Goal: Task Accomplishment & Management: Manage account settings

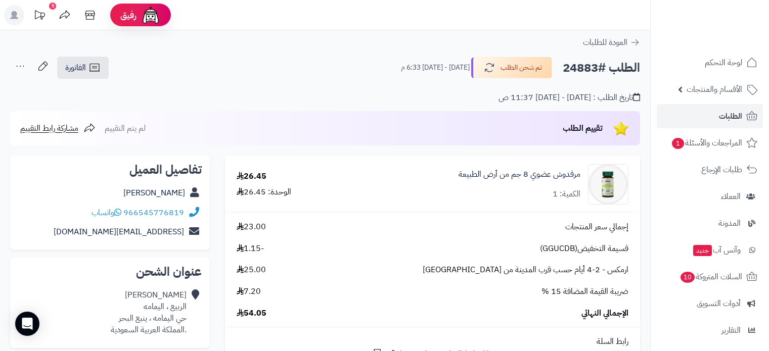
scroll to position [51, 0]
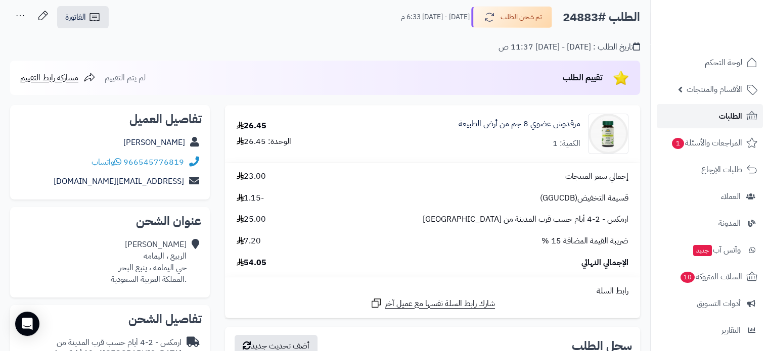
click at [724, 117] on span "الطلبات" at bounding box center [730, 116] width 23 height 14
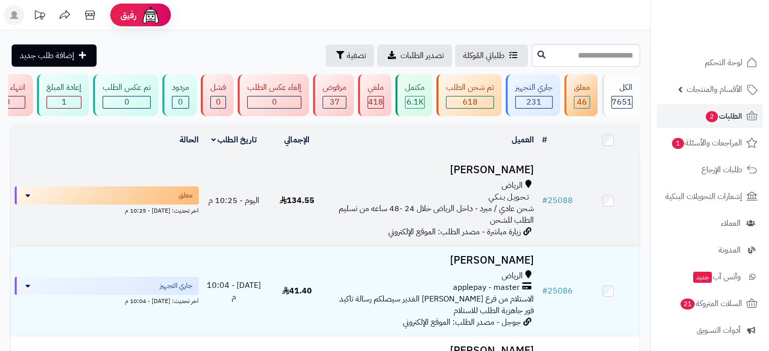
click at [489, 176] on h3 "Hala Alshammari" at bounding box center [432, 170] width 201 height 12
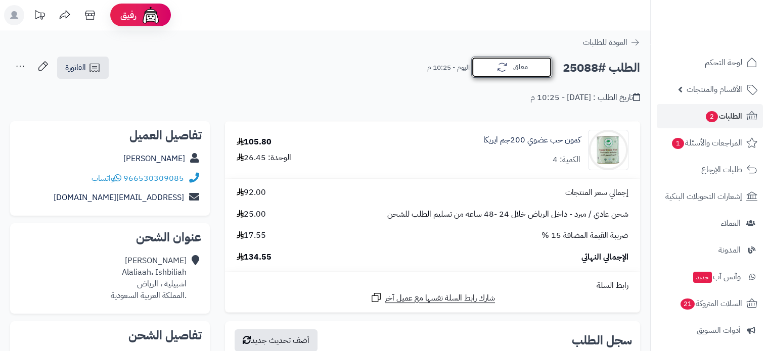
click at [537, 68] on button "معلق" at bounding box center [511, 67] width 81 height 21
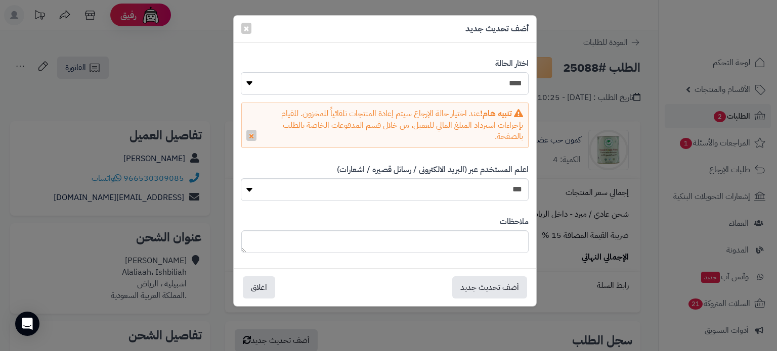
click at [518, 88] on select "**********" at bounding box center [384, 83] width 287 height 23
select select "*"
click at [241, 72] on select "**********" at bounding box center [384, 83] width 287 height 23
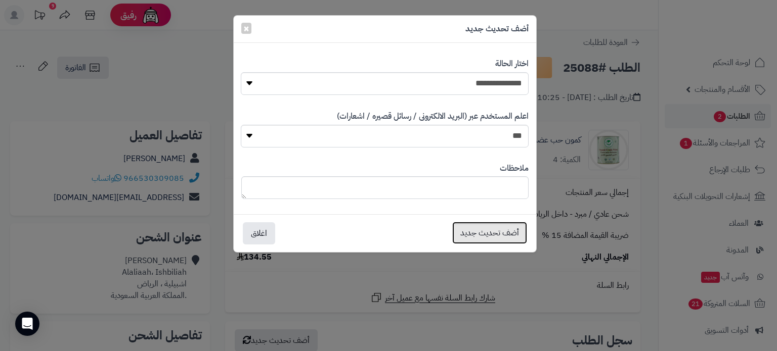
click at [500, 226] on button "أضف تحديث جديد" at bounding box center [489, 233] width 75 height 22
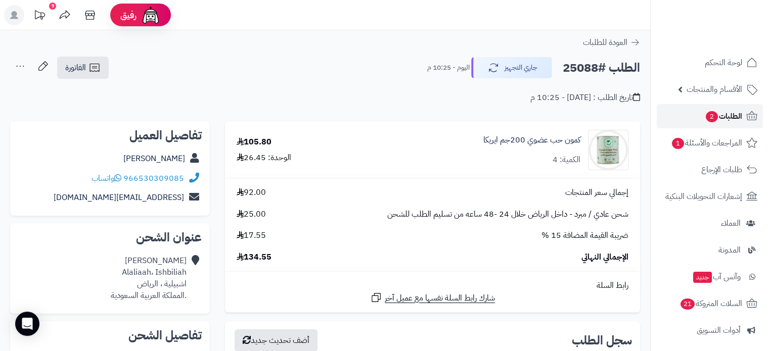
click at [716, 115] on span "2" at bounding box center [712, 116] width 12 height 11
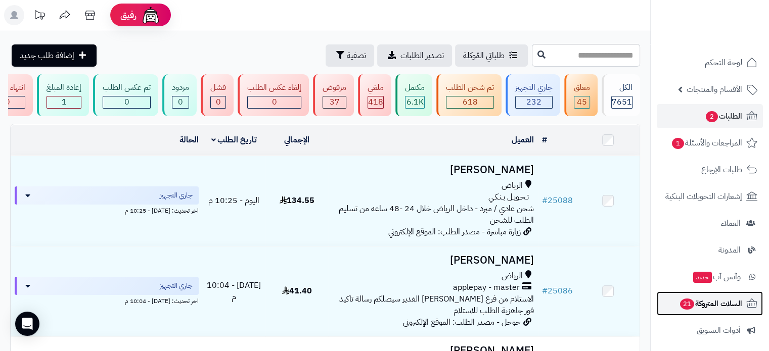
click at [692, 310] on link "السلات المتروكة 21" at bounding box center [710, 304] width 106 height 24
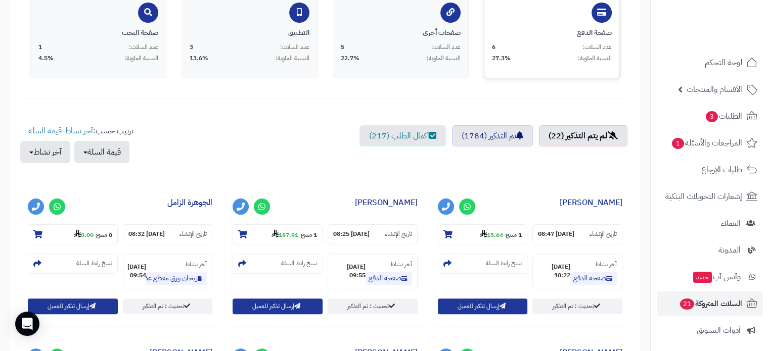
scroll to position [253, 0]
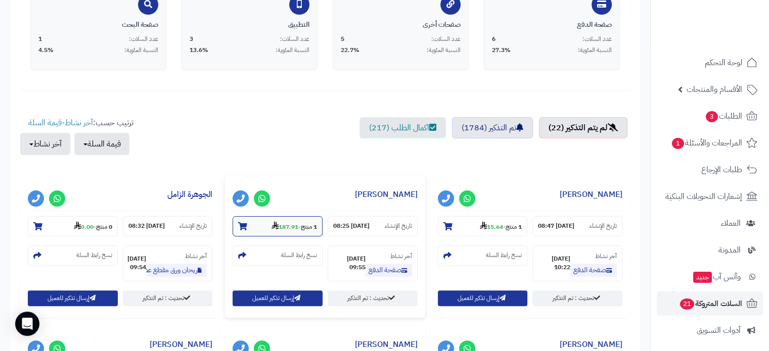
click at [244, 222] on icon at bounding box center [242, 226] width 9 height 8
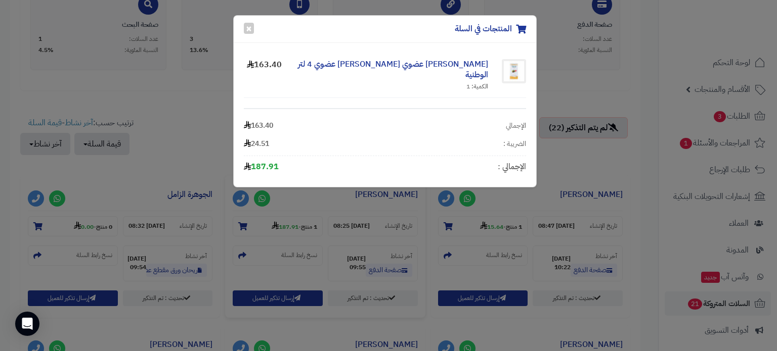
click at [204, 105] on div "المنتجات في السلة × زيت زيتون عضوي بكر ممتاز عضوي 4 لتر الوطنية الكمية: 1 163.4…" at bounding box center [388, 175] width 777 height 351
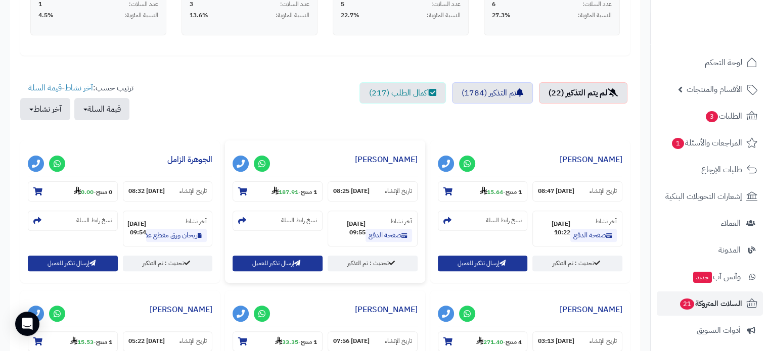
scroll to position [405, 0]
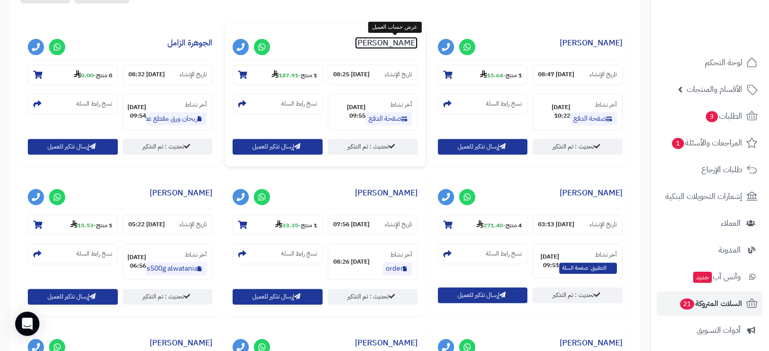
click at [387, 43] on link "[PERSON_NAME]" at bounding box center [386, 43] width 63 height 12
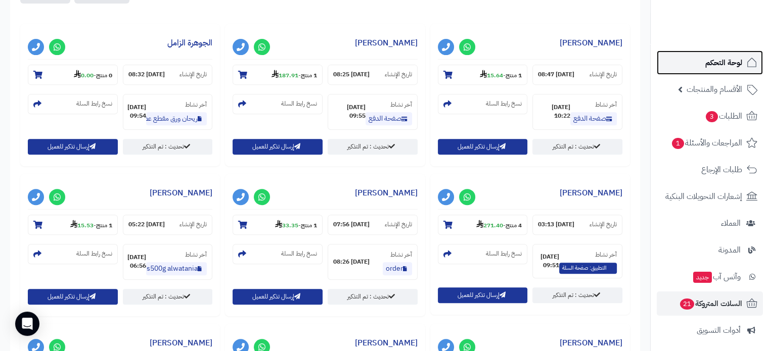
click at [718, 57] on span "لوحة التحكم" at bounding box center [723, 63] width 37 height 14
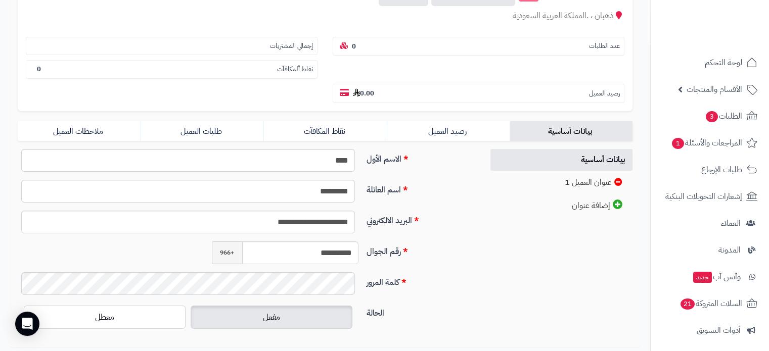
scroll to position [152, 0]
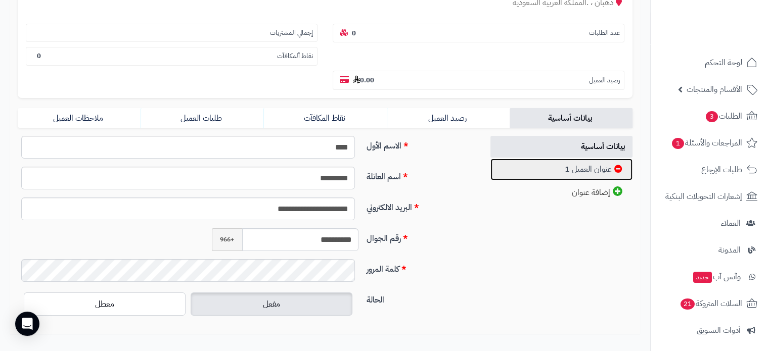
click at [585, 159] on link "عنوان العميل 1" at bounding box center [562, 170] width 143 height 22
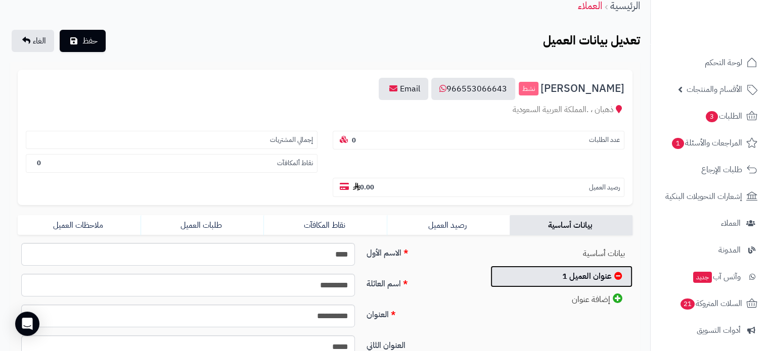
scroll to position [0, 0]
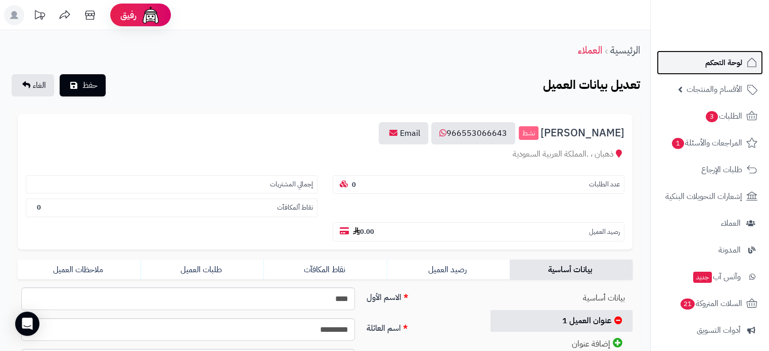
click at [706, 61] on span "لوحة التحكم" at bounding box center [723, 63] width 37 height 14
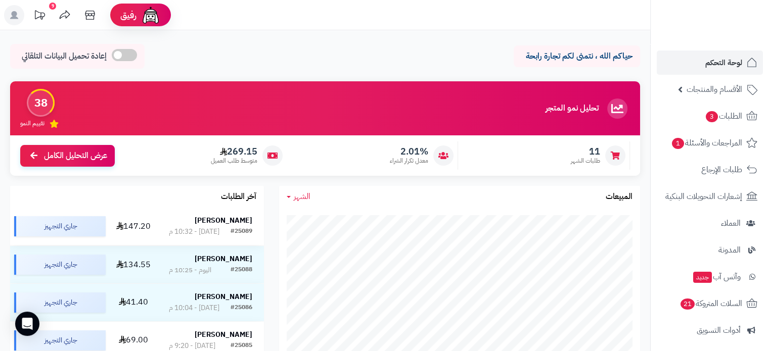
click at [225, 227] on div "[PERSON_NAME]" at bounding box center [210, 221] width 83 height 11
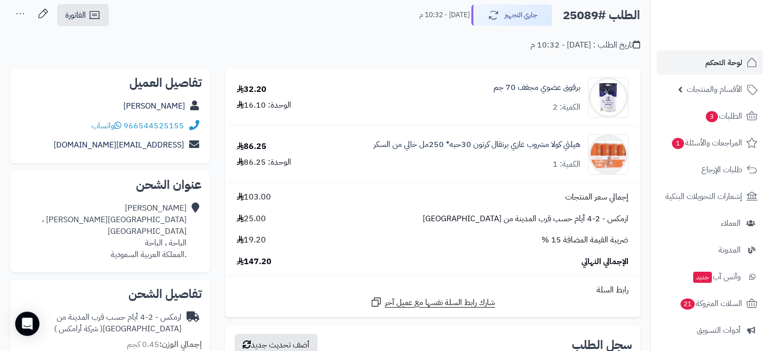
scroll to position [51, 0]
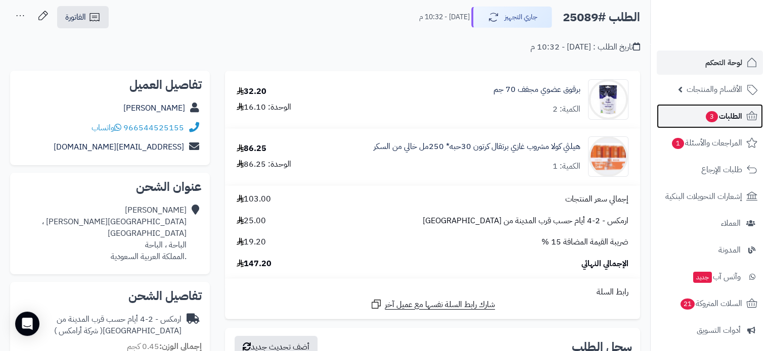
click at [717, 114] on span "الطلبات 3" at bounding box center [723, 116] width 37 height 14
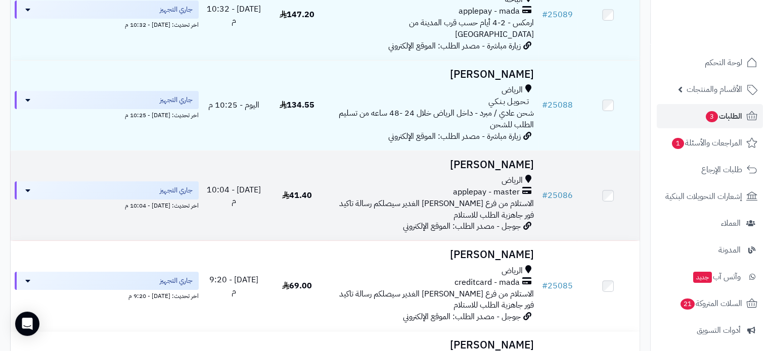
scroll to position [202, 0]
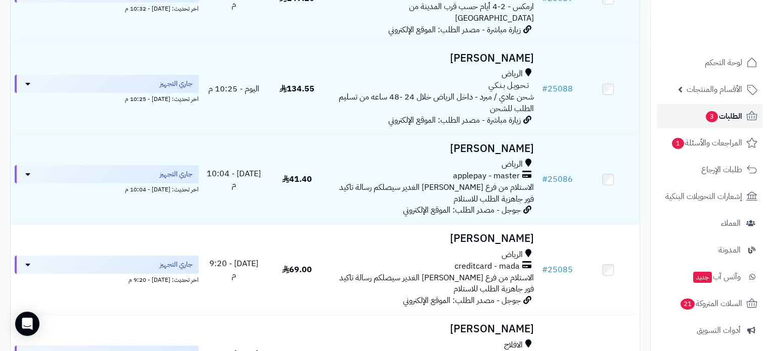
click at [709, 118] on span "3" at bounding box center [712, 116] width 12 height 11
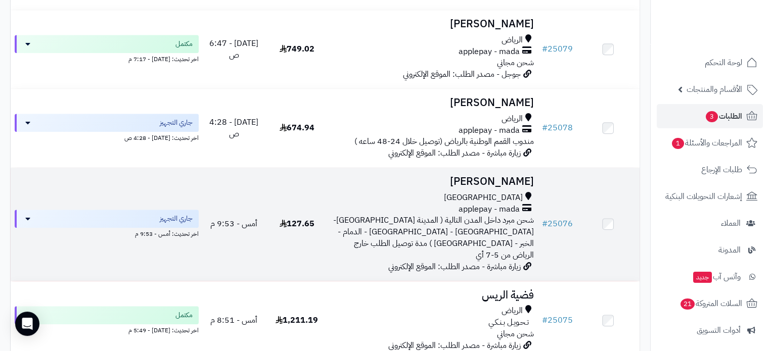
scroll to position [961, 0]
click at [494, 175] on h3 "[PERSON_NAME]" at bounding box center [432, 181] width 201 height 12
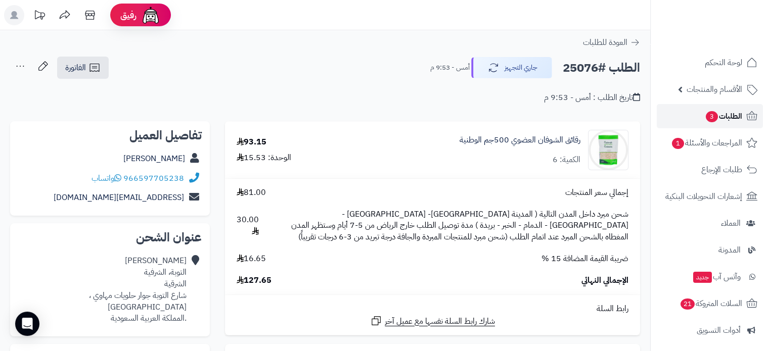
click at [726, 113] on span "الطلبات 3" at bounding box center [723, 116] width 37 height 14
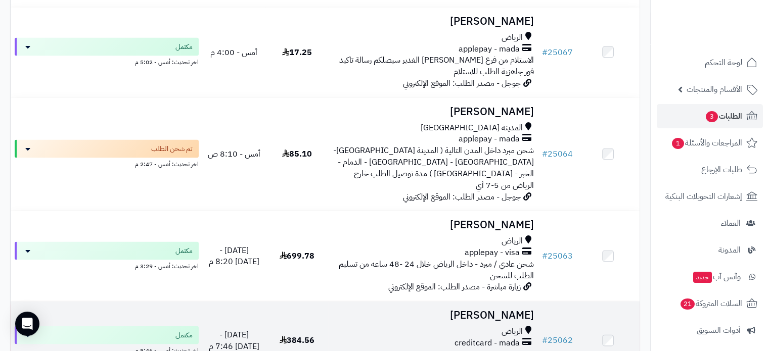
scroll to position [1972, 0]
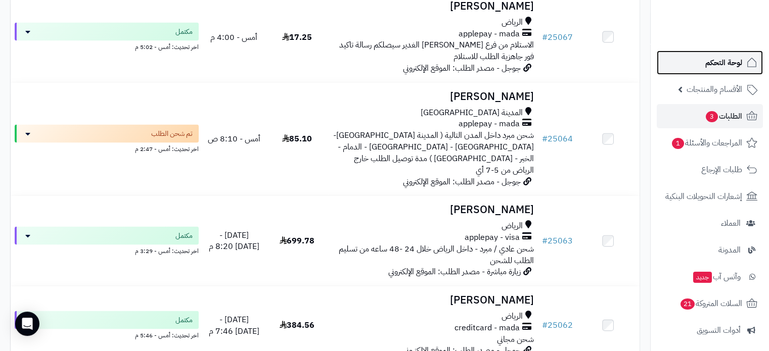
click at [727, 61] on span "لوحة التحكم" at bounding box center [723, 63] width 37 height 14
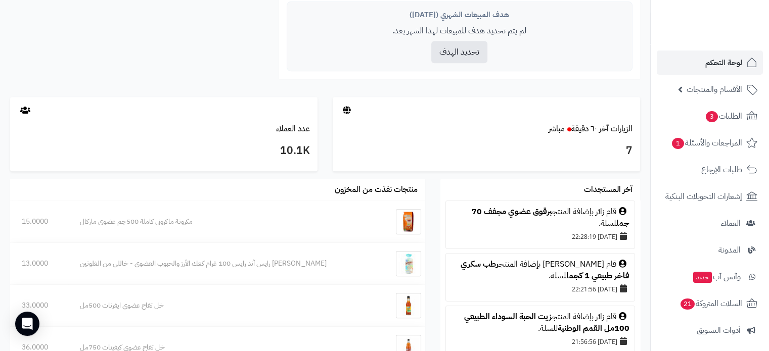
scroll to position [354, 0]
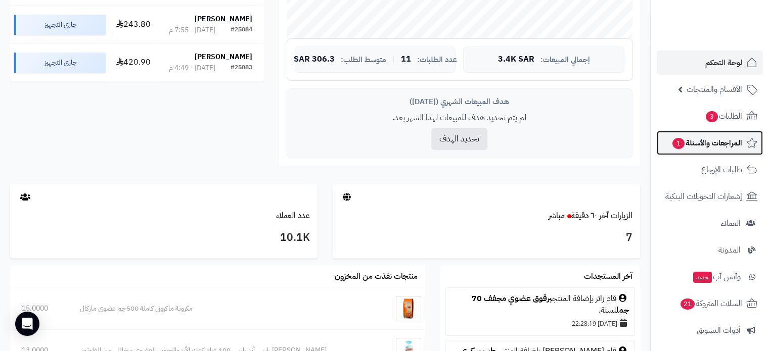
click at [691, 140] on span "المراجعات والأسئلة 1" at bounding box center [707, 143] width 71 height 14
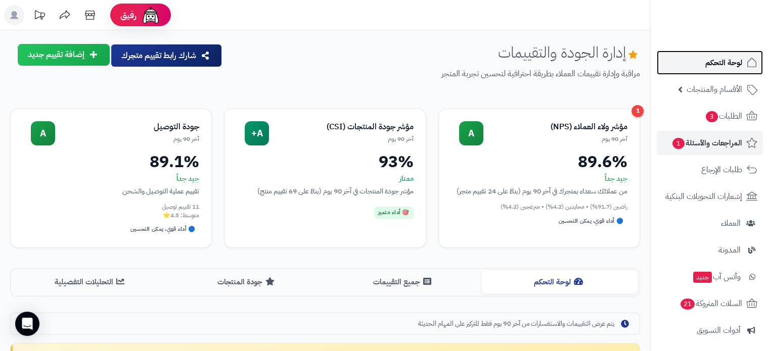
click at [722, 57] on span "لوحة التحكم" at bounding box center [723, 63] width 37 height 14
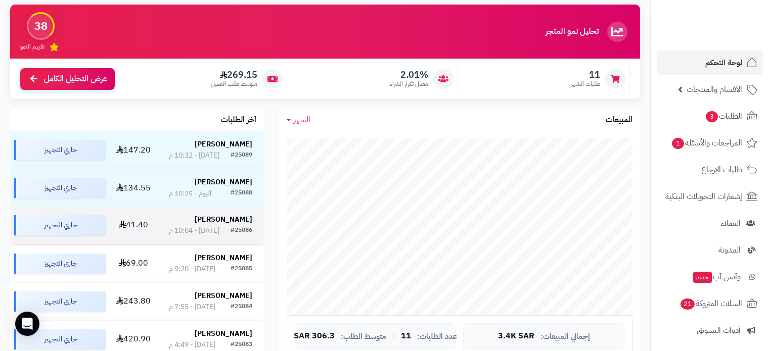
scroll to position [202, 0]
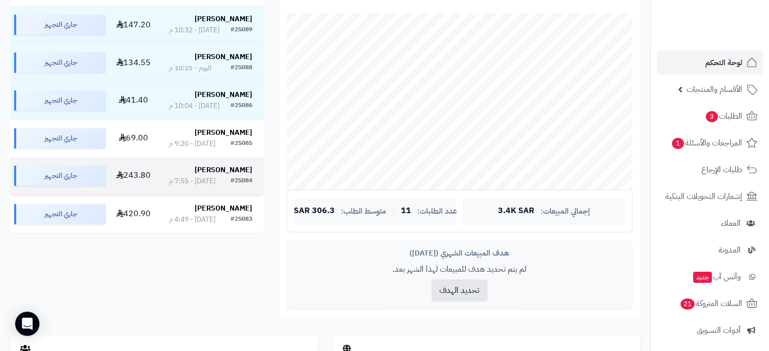
click at [237, 171] on strong "[PERSON_NAME]" at bounding box center [224, 170] width 58 height 11
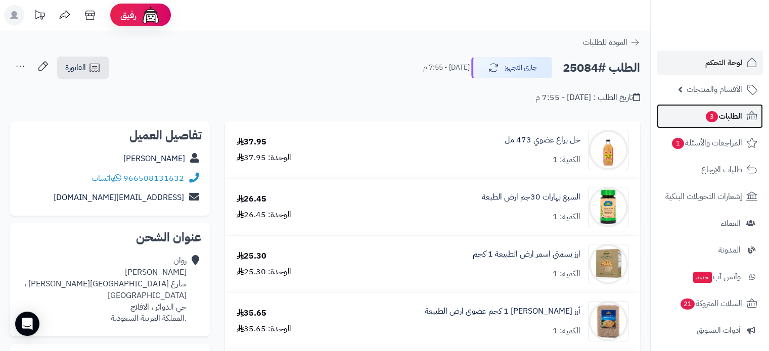
click at [709, 119] on span "3" at bounding box center [712, 116] width 12 height 11
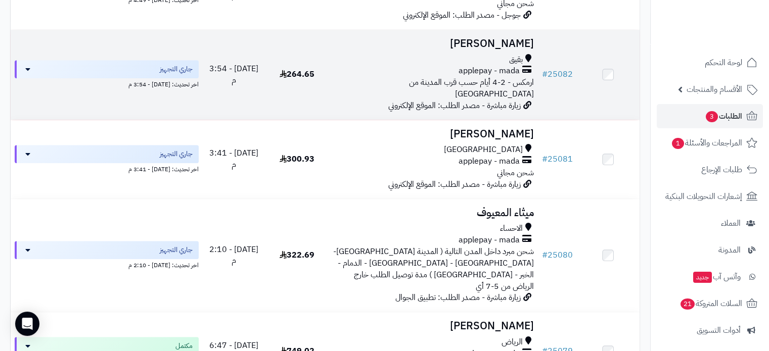
scroll to position [556, 0]
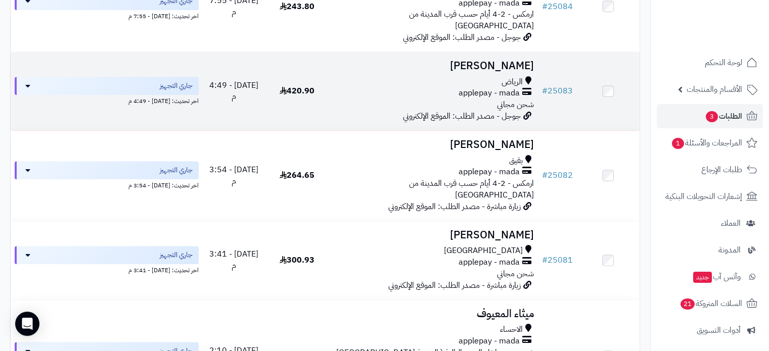
click at [501, 60] on h3 "[PERSON_NAME]" at bounding box center [432, 66] width 201 height 12
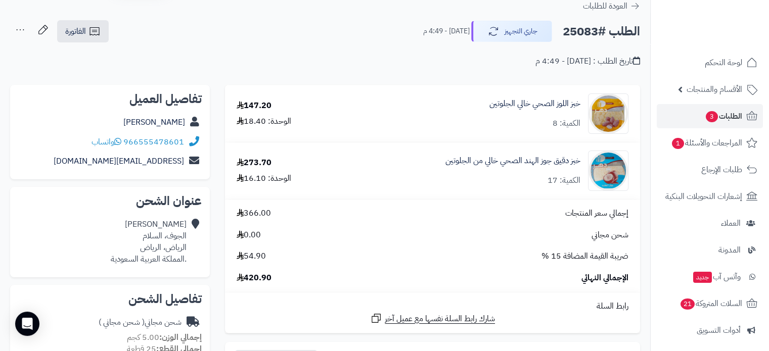
scroll to position [101, 0]
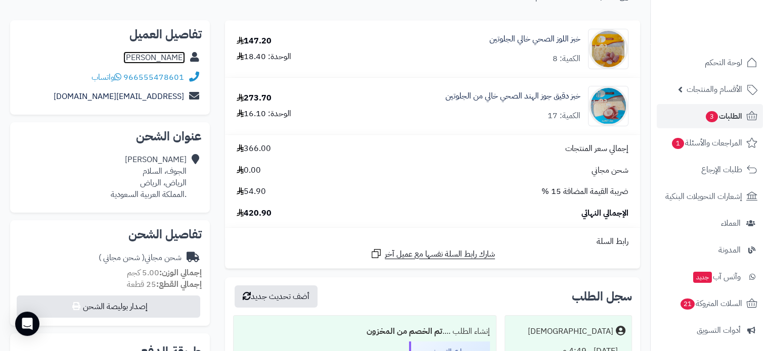
click at [169, 55] on link "لطوف العنزي" at bounding box center [154, 58] width 62 height 12
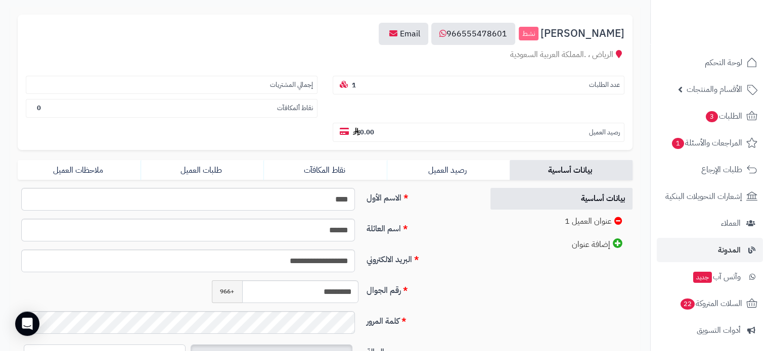
scroll to position [101, 0]
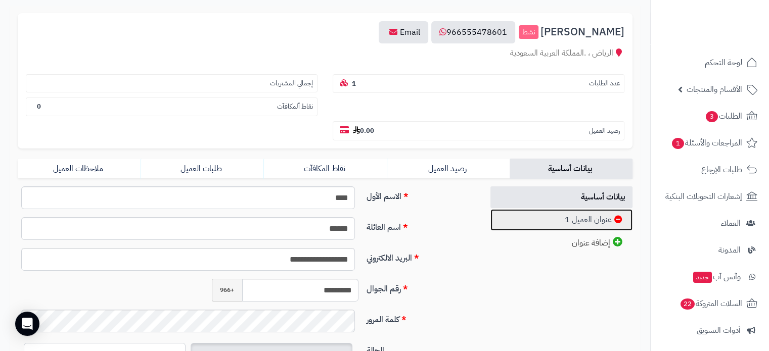
click at [590, 209] on link "عنوان العميل 1" at bounding box center [562, 220] width 143 height 22
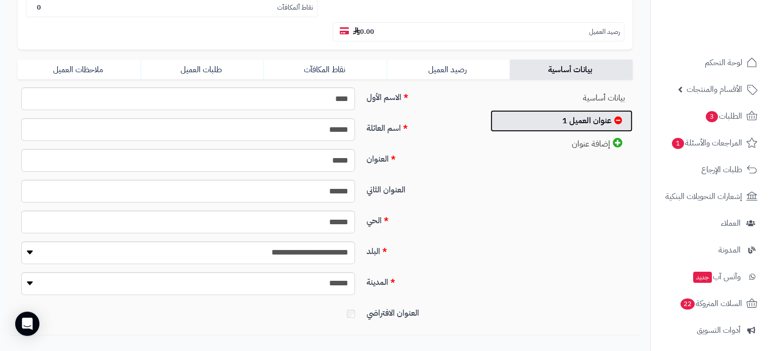
scroll to position [202, 0]
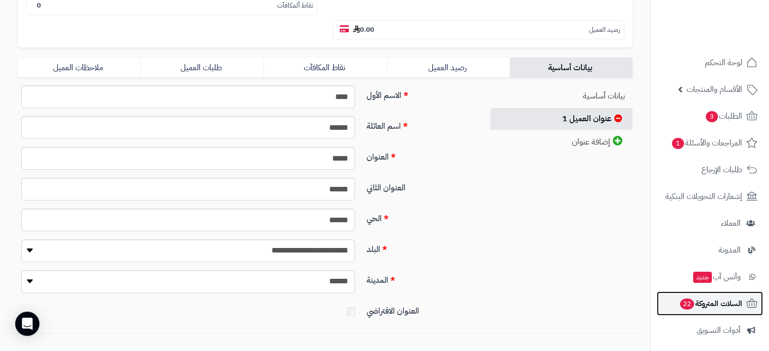
click at [698, 306] on span "السلات المتروكة 22" at bounding box center [710, 304] width 63 height 14
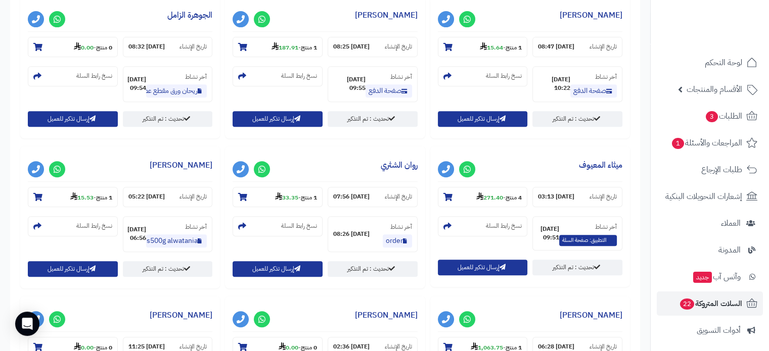
scroll to position [455, 0]
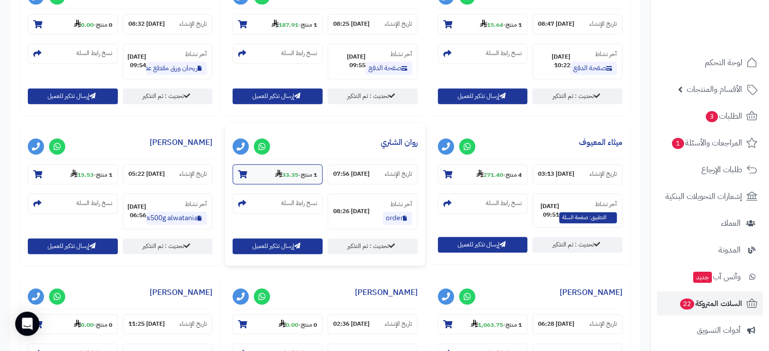
click at [236, 172] on section "1 منتج - 33.35" at bounding box center [278, 174] width 90 height 20
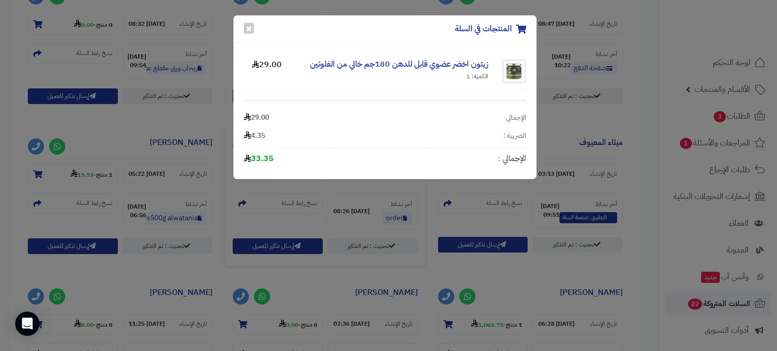
click at [237, 172] on div "زيتون اخضر عضوي قابل للدهن 180جم خالي من الغلوتين الكمية: 1 29.00 الإجمالي 29.0…" at bounding box center [385, 111] width 302 height 136
click at [249, 27] on button "×" at bounding box center [249, 27] width 10 height 11
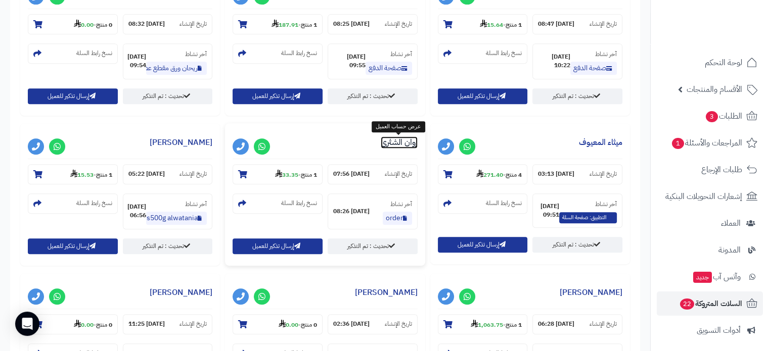
click at [393, 141] on link "روان الشثري" at bounding box center [399, 143] width 37 height 12
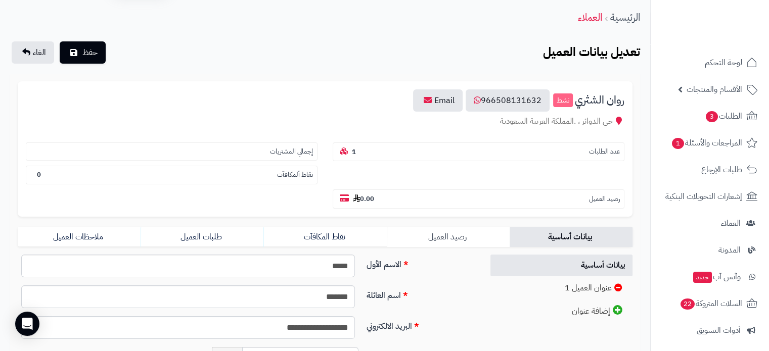
scroll to position [101, 0]
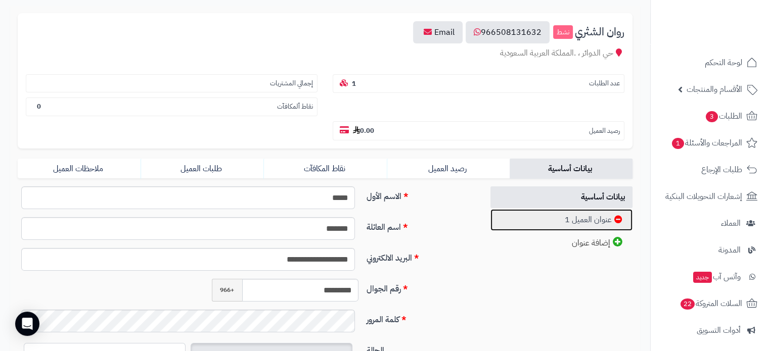
click at [596, 209] on link "عنوان العميل 1" at bounding box center [562, 220] width 143 height 22
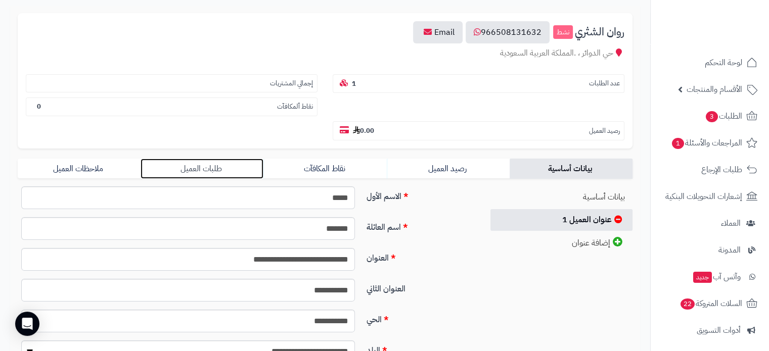
click at [217, 159] on link "طلبات العميل" at bounding box center [202, 169] width 123 height 20
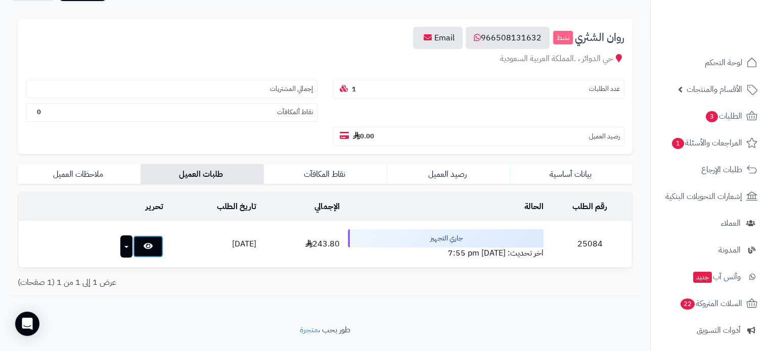
click at [133, 236] on link at bounding box center [148, 247] width 30 height 22
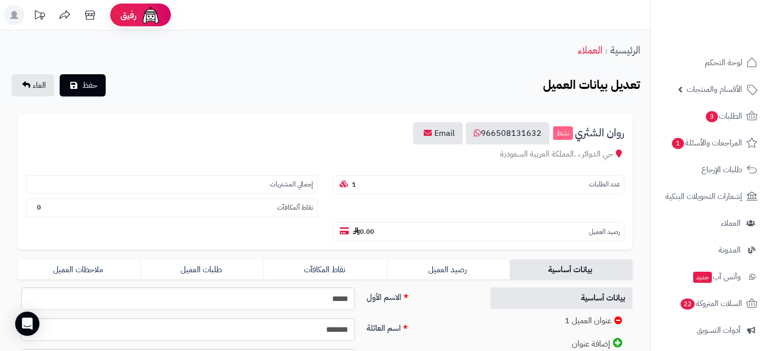
scroll to position [96, 0]
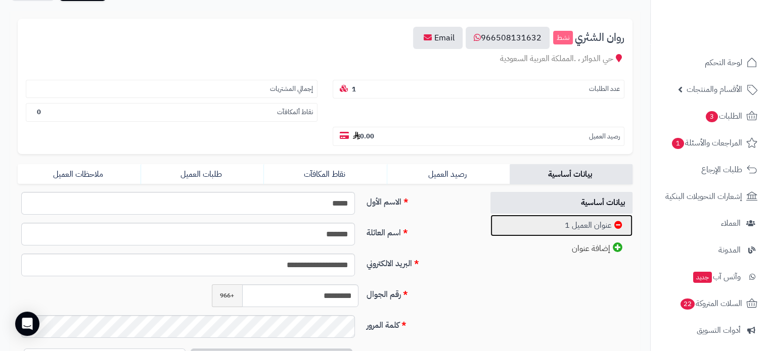
click at [576, 215] on link "عنوان العميل 1" at bounding box center [562, 226] width 143 height 22
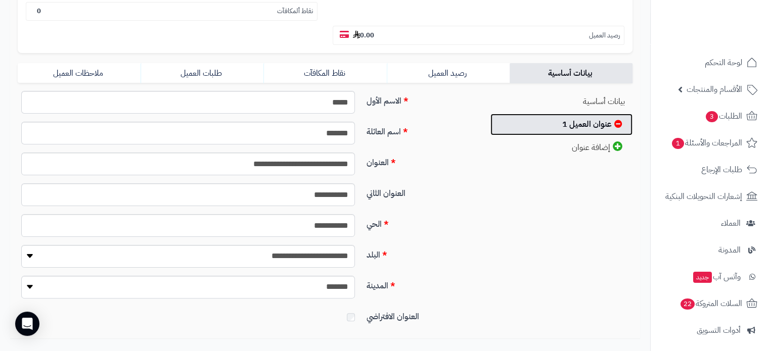
scroll to position [146, 0]
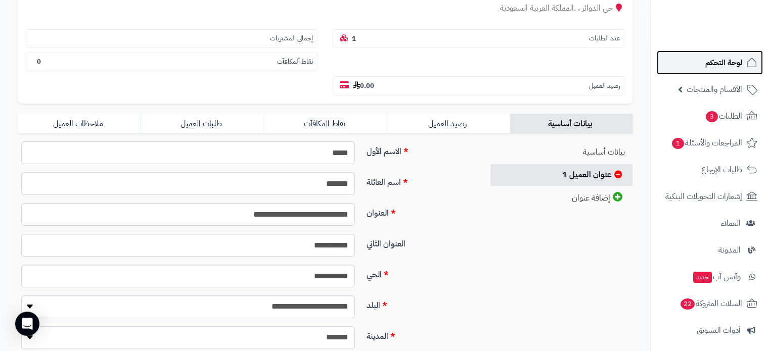
click at [722, 60] on span "لوحة التحكم" at bounding box center [723, 63] width 37 height 14
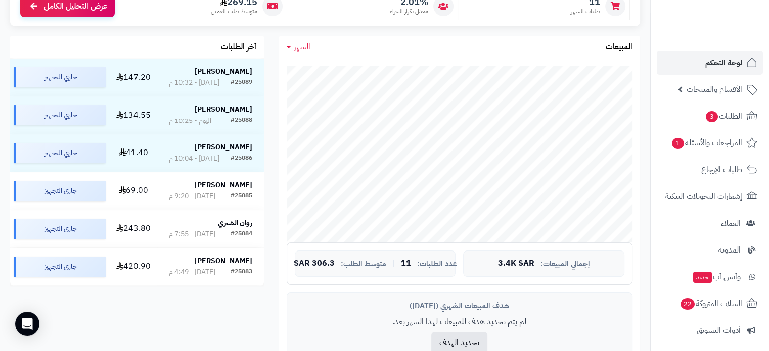
scroll to position [152, 0]
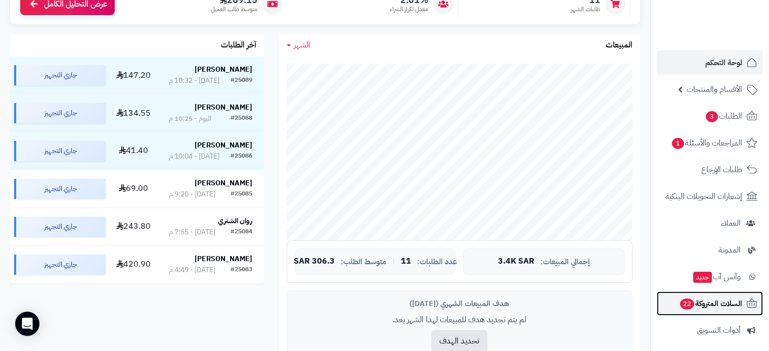
click at [707, 305] on span "السلات المتروكة 22" at bounding box center [710, 304] width 63 height 14
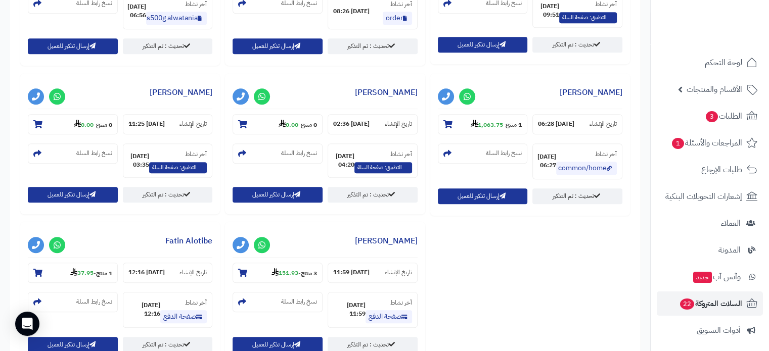
scroll to position [657, 0]
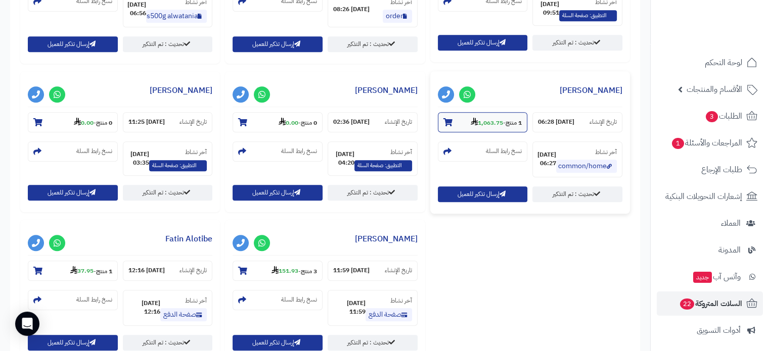
click at [447, 122] on icon at bounding box center [447, 122] width 9 height 8
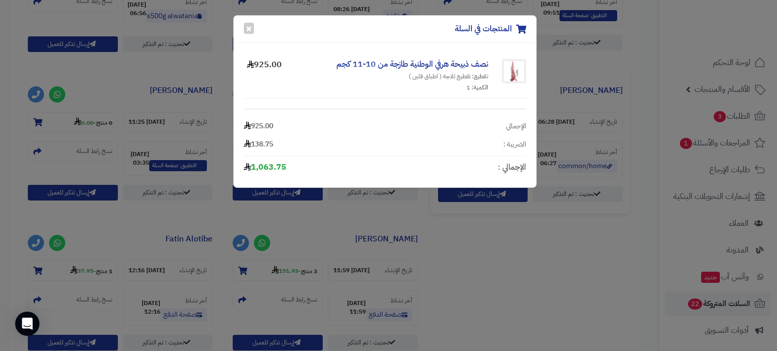
click at [575, 246] on div "المنتجات في السلة × نصف ذبيحة هرفي الوطنية طازجة من 10-11 كجم تقطيع: تقطيع ثلاج…" at bounding box center [388, 175] width 777 height 351
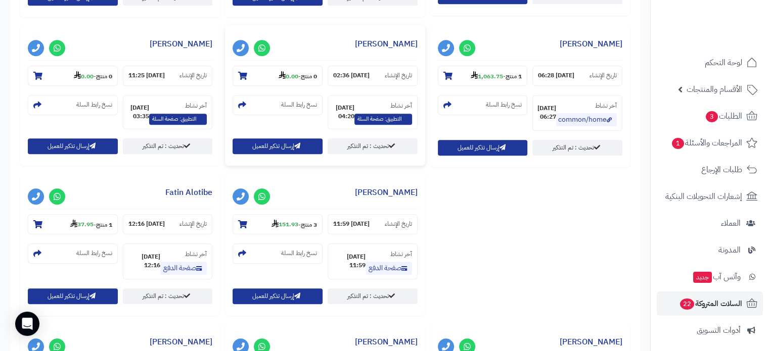
scroll to position [809, 0]
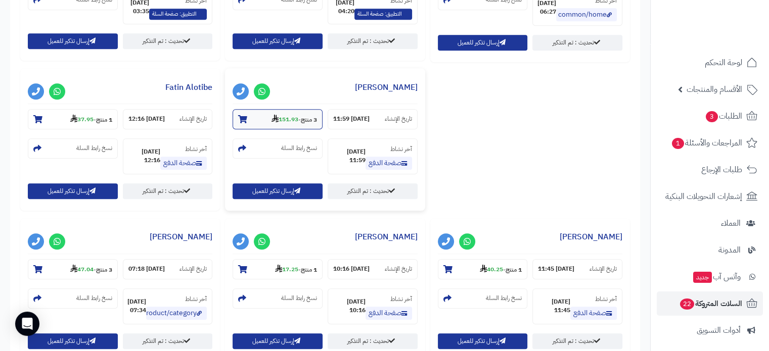
click at [240, 117] on icon at bounding box center [242, 119] width 9 height 8
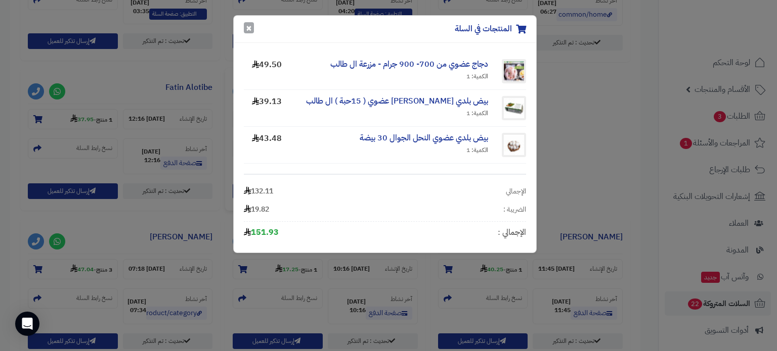
click at [249, 27] on button "×" at bounding box center [249, 27] width 10 height 11
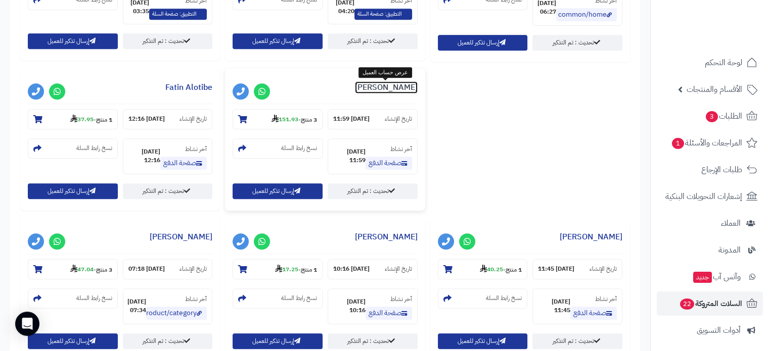
click at [382, 89] on link "Khaled Alqahtani" at bounding box center [386, 87] width 63 height 12
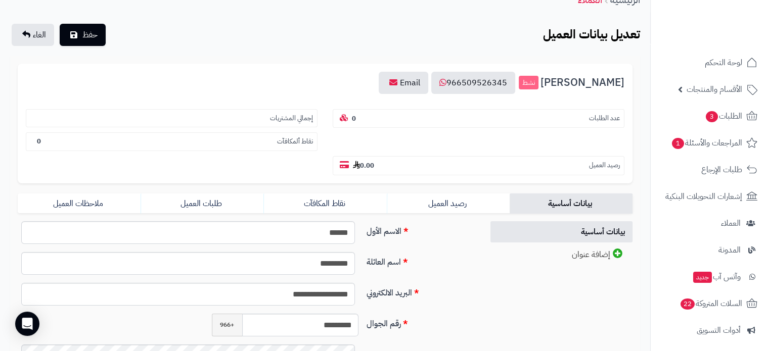
scroll to position [51, 0]
click at [455, 194] on link "رصيد العميل" at bounding box center [448, 204] width 123 height 20
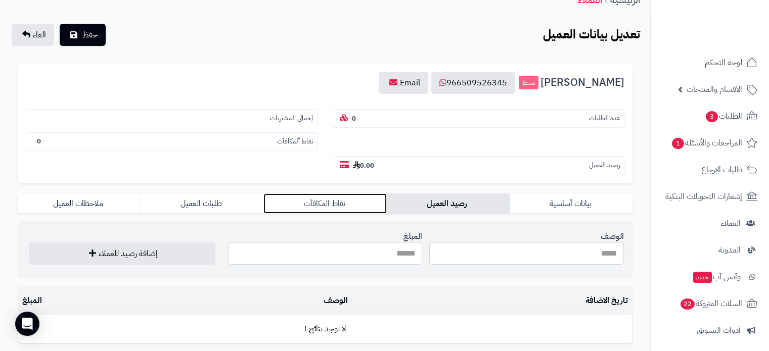
click at [332, 194] on link "نقاط المكافآت" at bounding box center [324, 204] width 123 height 20
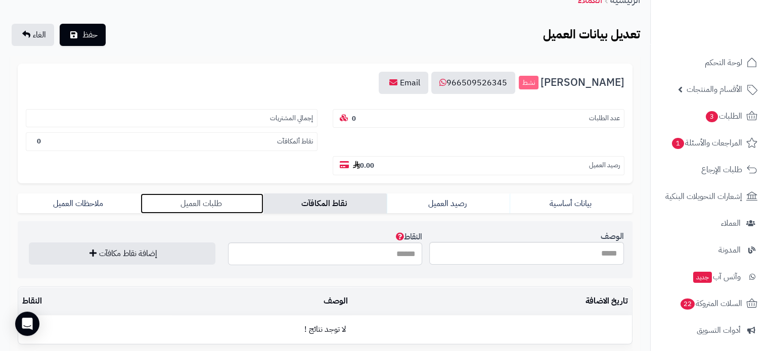
click at [211, 194] on link "طلبات العميل" at bounding box center [202, 204] width 123 height 20
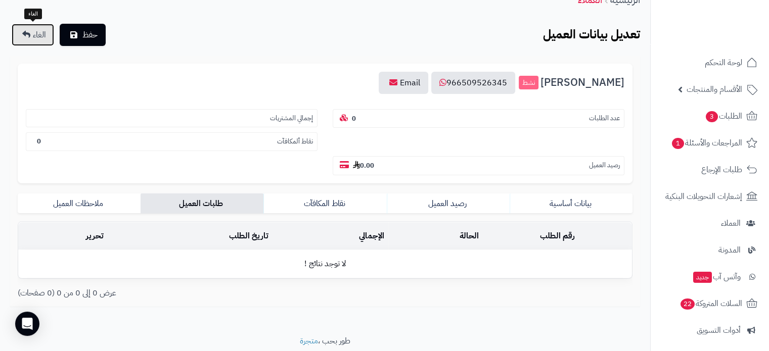
click at [33, 33] on span "الغاء" at bounding box center [39, 35] width 13 height 12
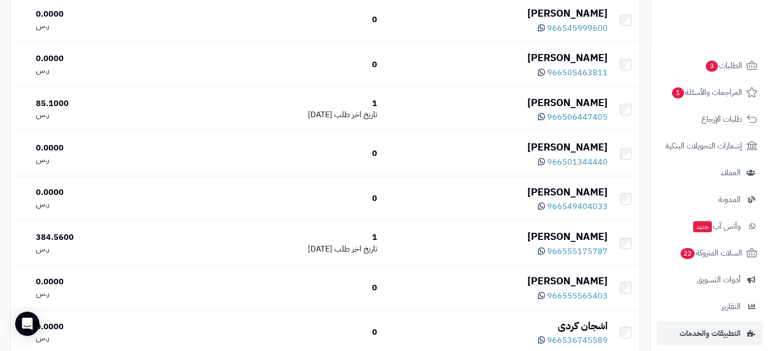
scroll to position [138, 0]
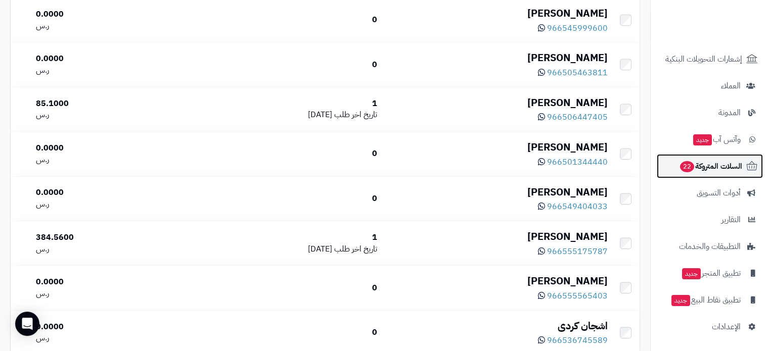
click at [700, 158] on link "السلات المتروكة 22" at bounding box center [710, 166] width 106 height 24
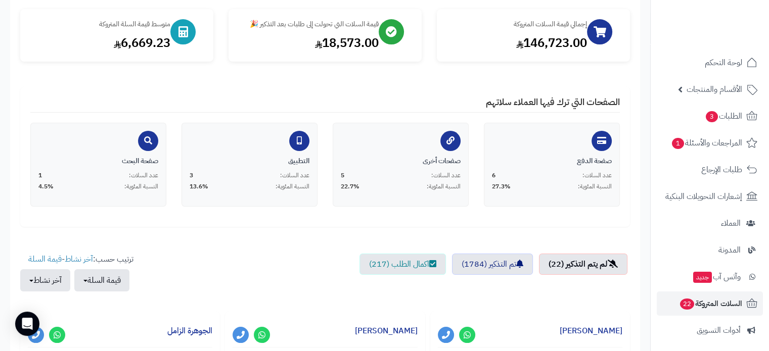
scroll to position [51, 0]
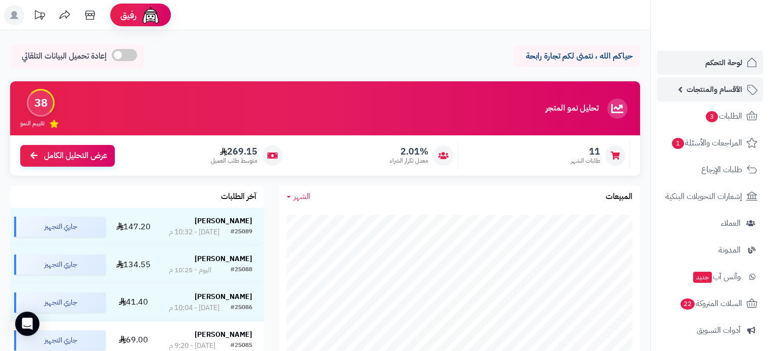
click at [721, 98] on link "الأقسام والمنتجات" at bounding box center [710, 89] width 106 height 24
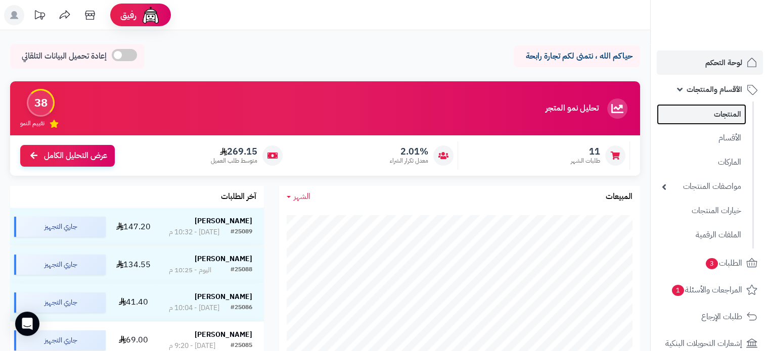
click at [719, 109] on link "المنتجات" at bounding box center [702, 114] width 90 height 21
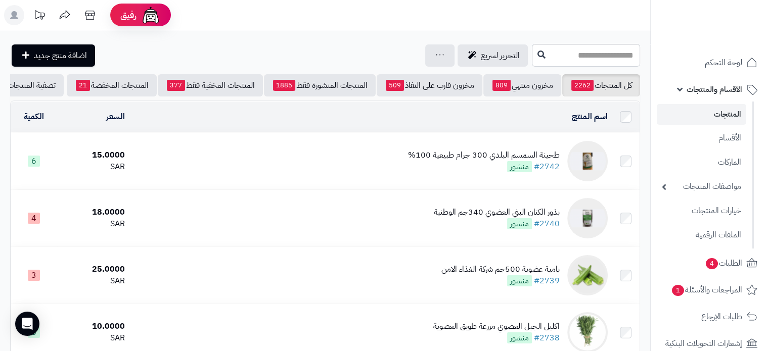
scroll to position [0, -37]
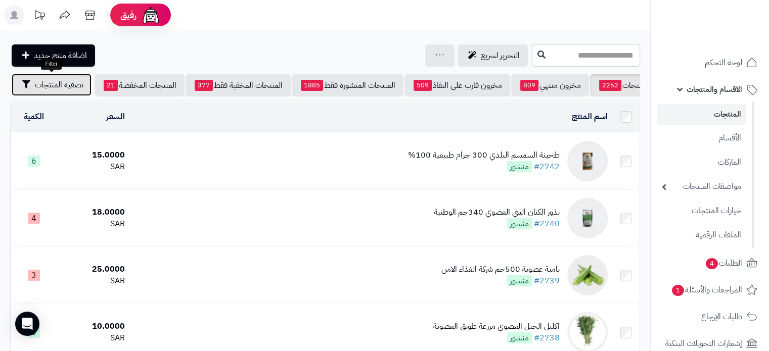
click at [60, 86] on span "تصفية المنتجات" at bounding box center [59, 85] width 49 height 12
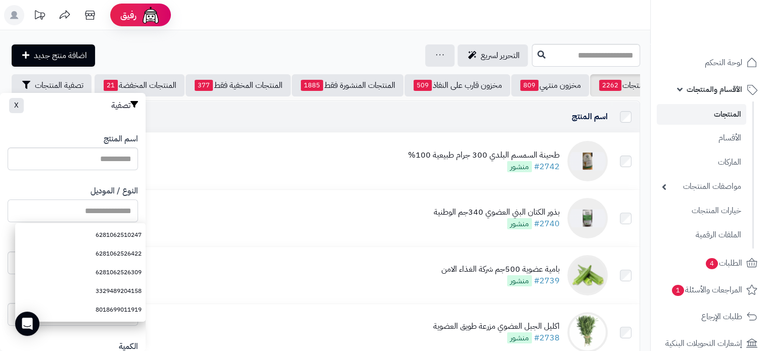
paste input "**********"
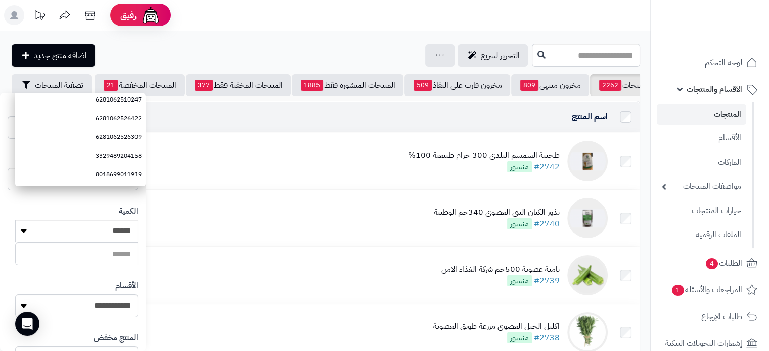
scroll to position [253, 0]
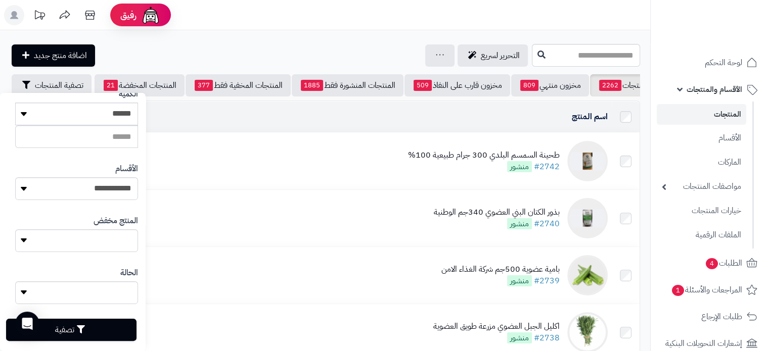
type input "**********"
click at [113, 337] on button "تصفية" at bounding box center [71, 330] width 130 height 22
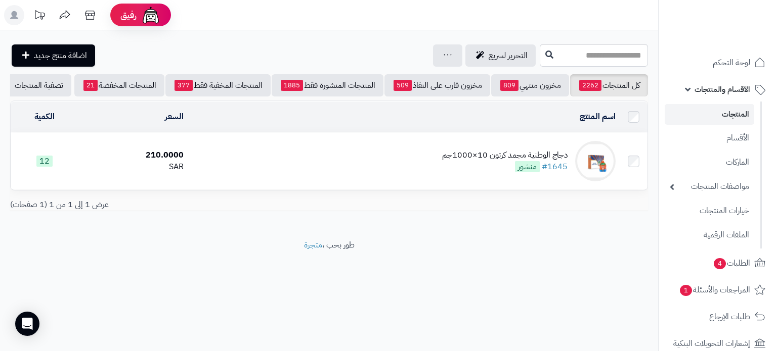
click at [474, 168] on div "دجاج الوطنية مجمد كرتون 10×1000جم #1645 منشور" at bounding box center [504, 161] width 125 height 23
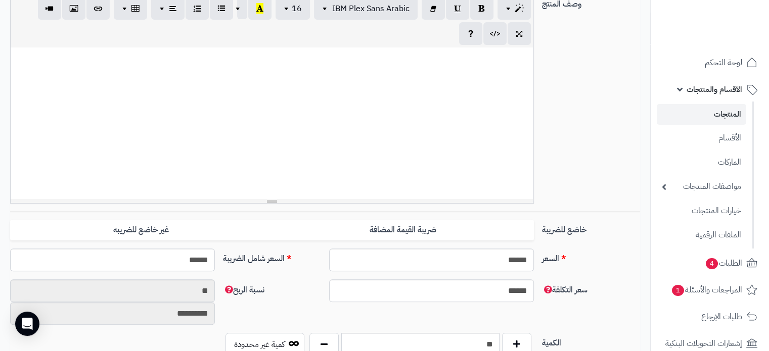
scroll to position [405, 0]
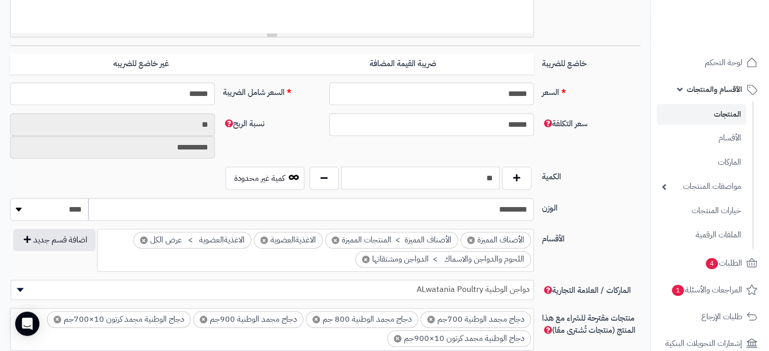
click at [487, 172] on input "**" at bounding box center [420, 178] width 158 height 23
type input "*"
click at [594, 163] on div "**********" at bounding box center [325, 140] width 638 height 54
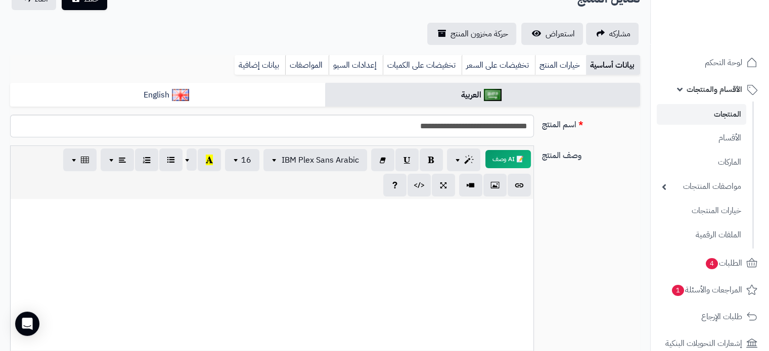
scroll to position [0, 0]
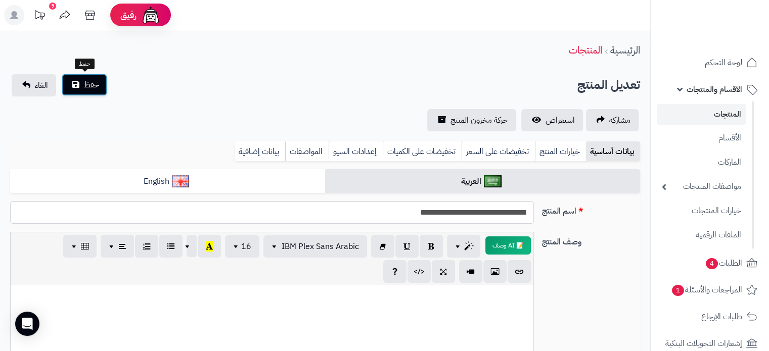
click at [101, 85] on button "حفظ" at bounding box center [85, 85] width 46 height 22
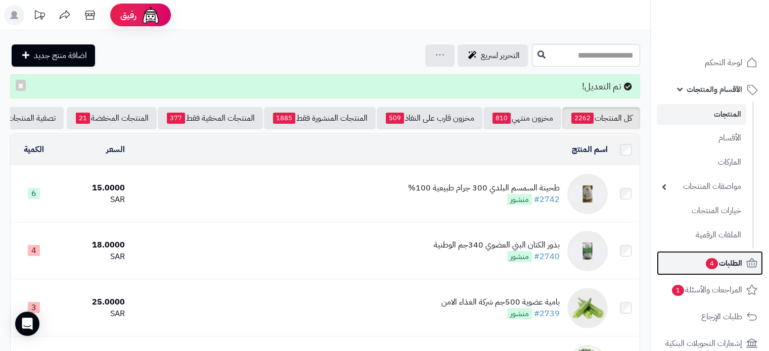
click at [712, 265] on span "4" at bounding box center [712, 263] width 12 height 11
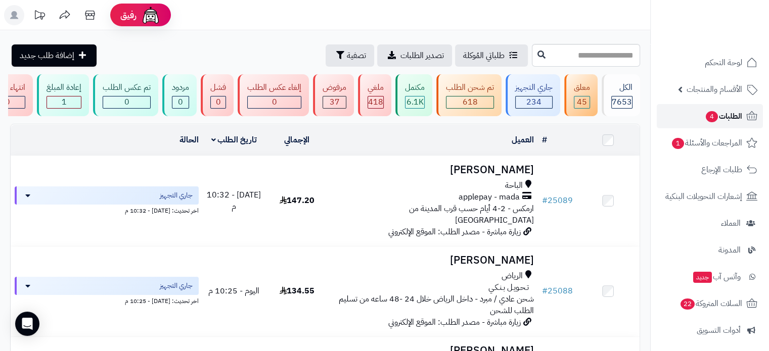
click at [718, 111] on span "الطلبات 4" at bounding box center [723, 116] width 37 height 14
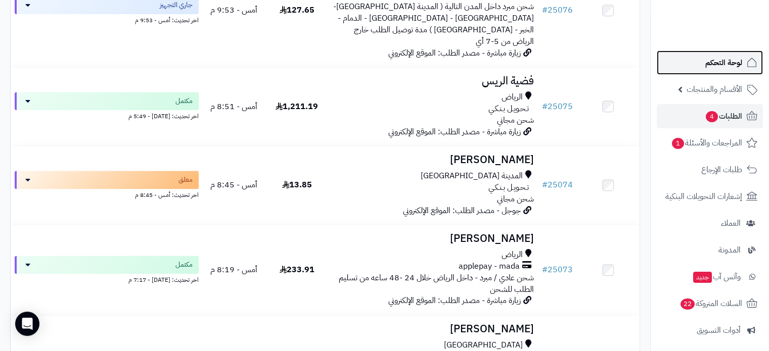
click at [717, 63] on span "لوحة التحكم" at bounding box center [723, 63] width 37 height 14
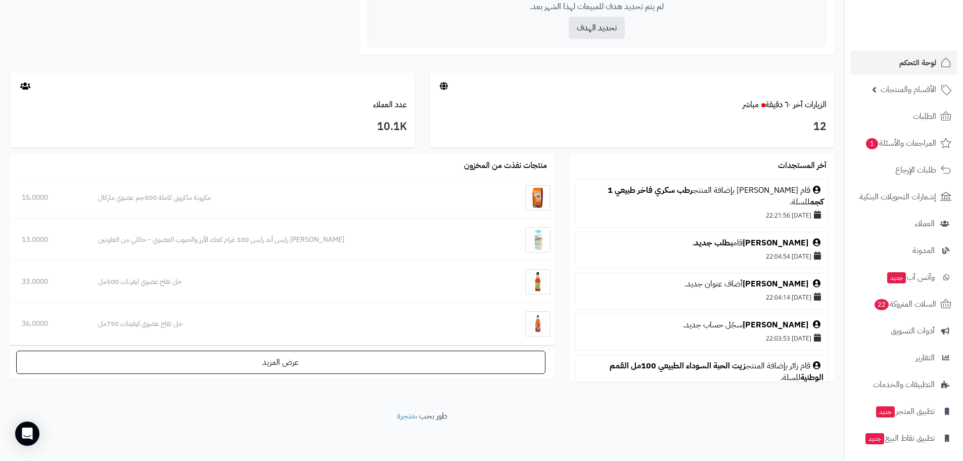
scroll to position [191, 0]
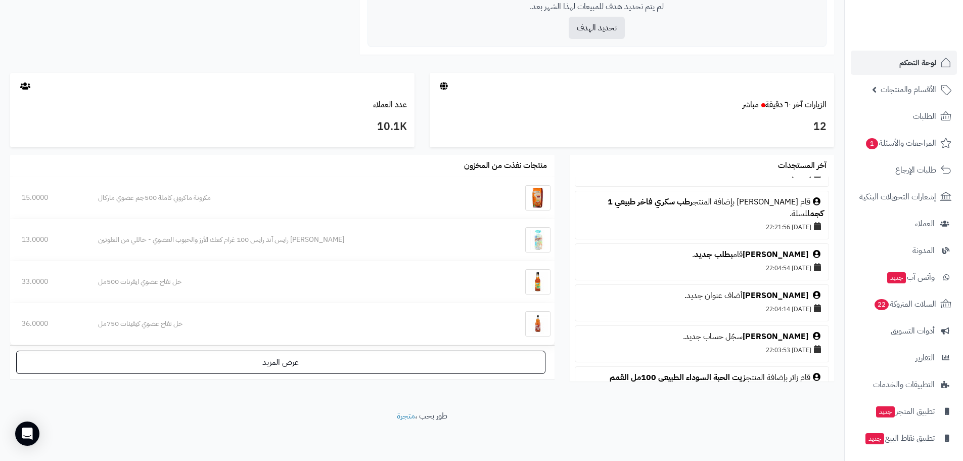
click at [718, 297] on div "WALEED ALYAHYA أضاف عنوان جديد." at bounding box center [702, 296] width 243 height 12
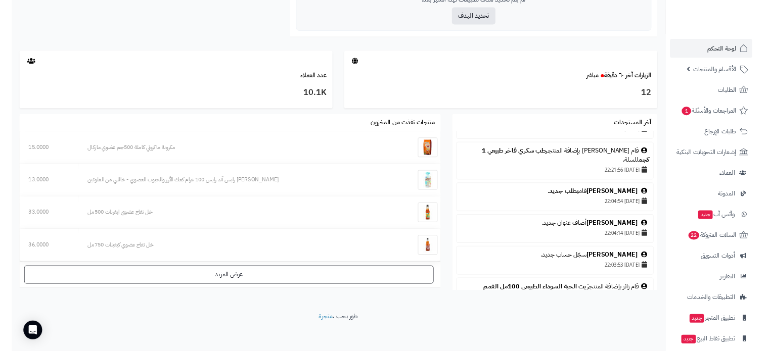
scroll to position [190, 0]
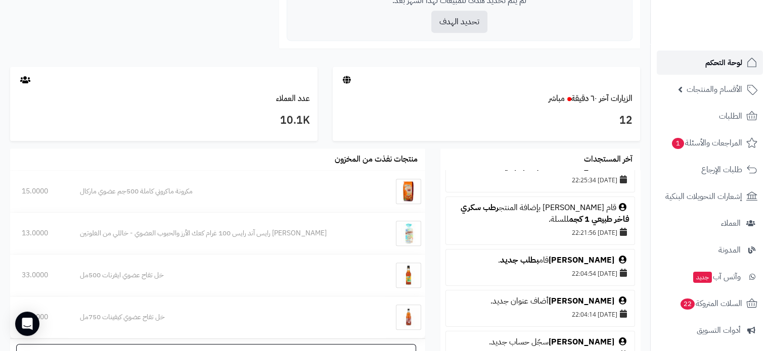
click at [730, 63] on span "لوحة التحكم" at bounding box center [723, 63] width 37 height 14
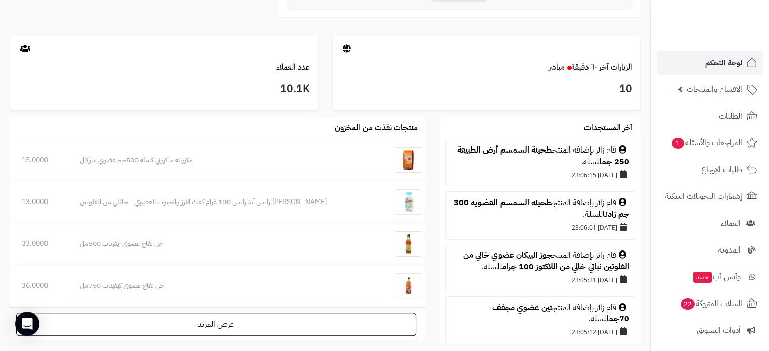
scroll to position [354, 0]
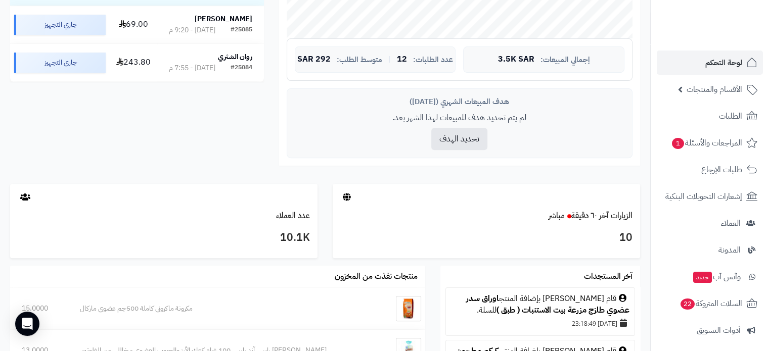
scroll to position [354, 0]
click at [714, 56] on span "لوحة التحكم" at bounding box center [723, 63] width 37 height 14
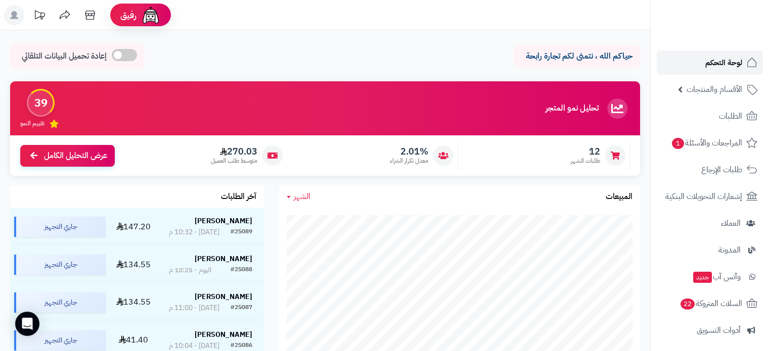
click at [726, 62] on span "لوحة التحكم" at bounding box center [723, 63] width 37 height 14
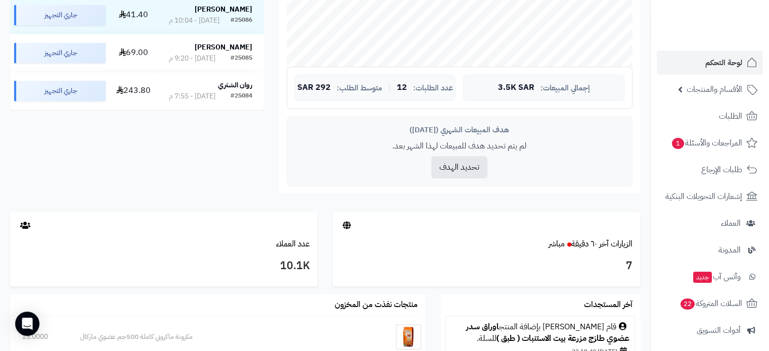
scroll to position [405, 0]
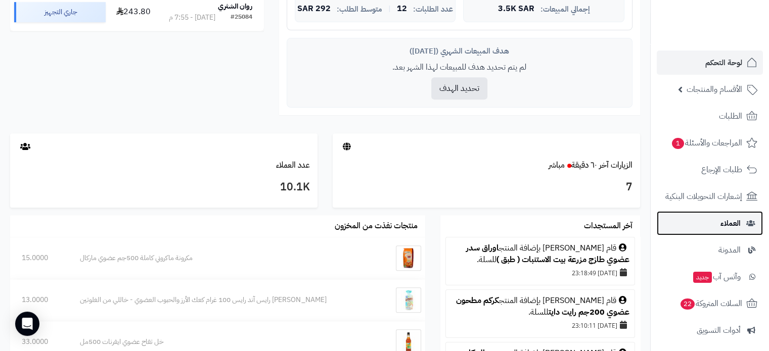
click at [714, 222] on link "العملاء" at bounding box center [710, 223] width 106 height 24
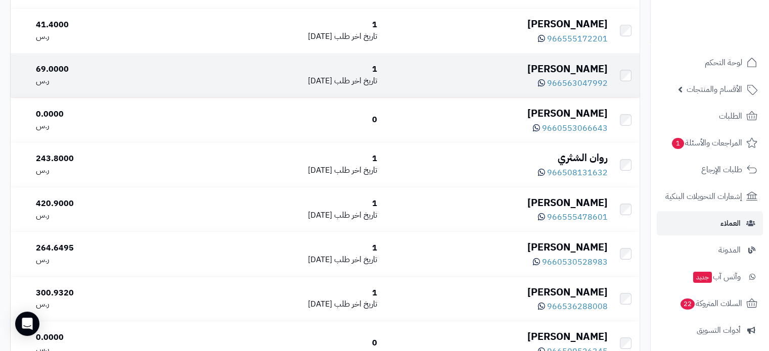
scroll to position [303, 0]
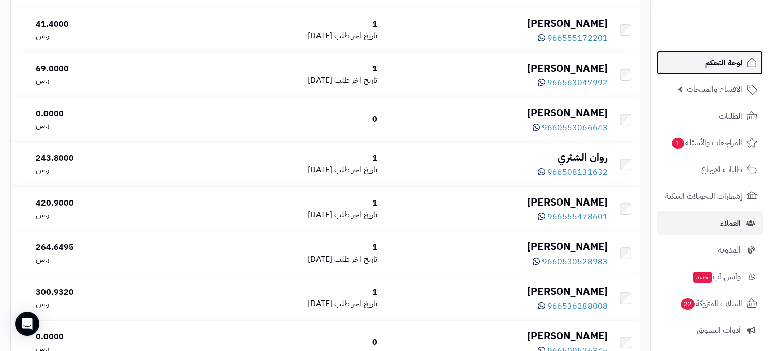
click at [723, 66] on span "لوحة التحكم" at bounding box center [723, 63] width 37 height 14
